Goal: Task Accomplishment & Management: Manage account settings

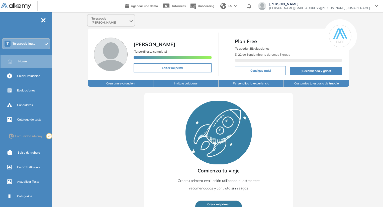
click at [112, 17] on span "Tu espacio Juan Carlos" at bounding box center [110, 21] width 37 height 8
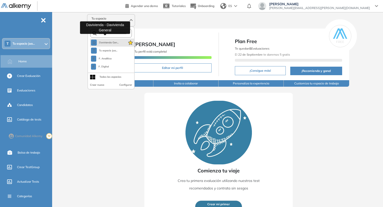
click at [103, 40] on button "D Davivienda Gen..." at bounding box center [105, 43] width 28 height 6
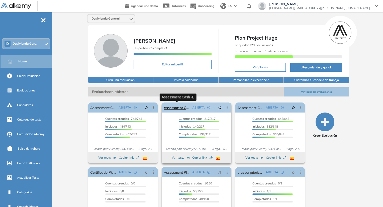
click at [176, 106] on link "Assessment Cash -E" at bounding box center [177, 108] width 26 height 10
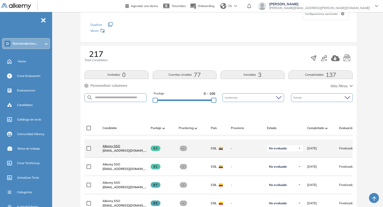
scroll to position [50, 0]
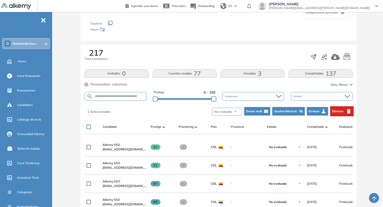
click at [241, 111] on button "No evaluado" at bounding box center [227, 112] width 30 height 8
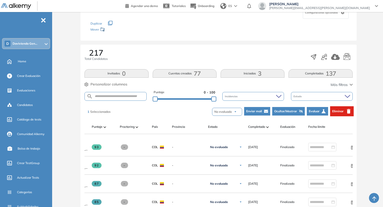
scroll to position [0, 69]
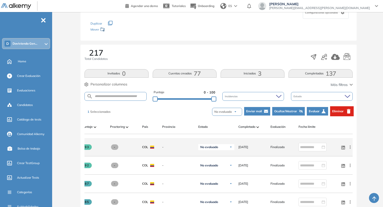
click at [349, 149] on icon at bounding box center [350, 147] width 5 height 5
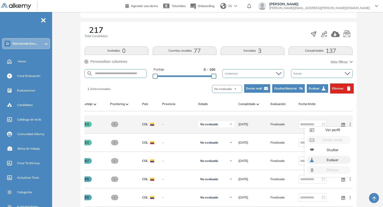
scroll to position [125, 0]
